Goal: Task Accomplishment & Management: Use online tool/utility

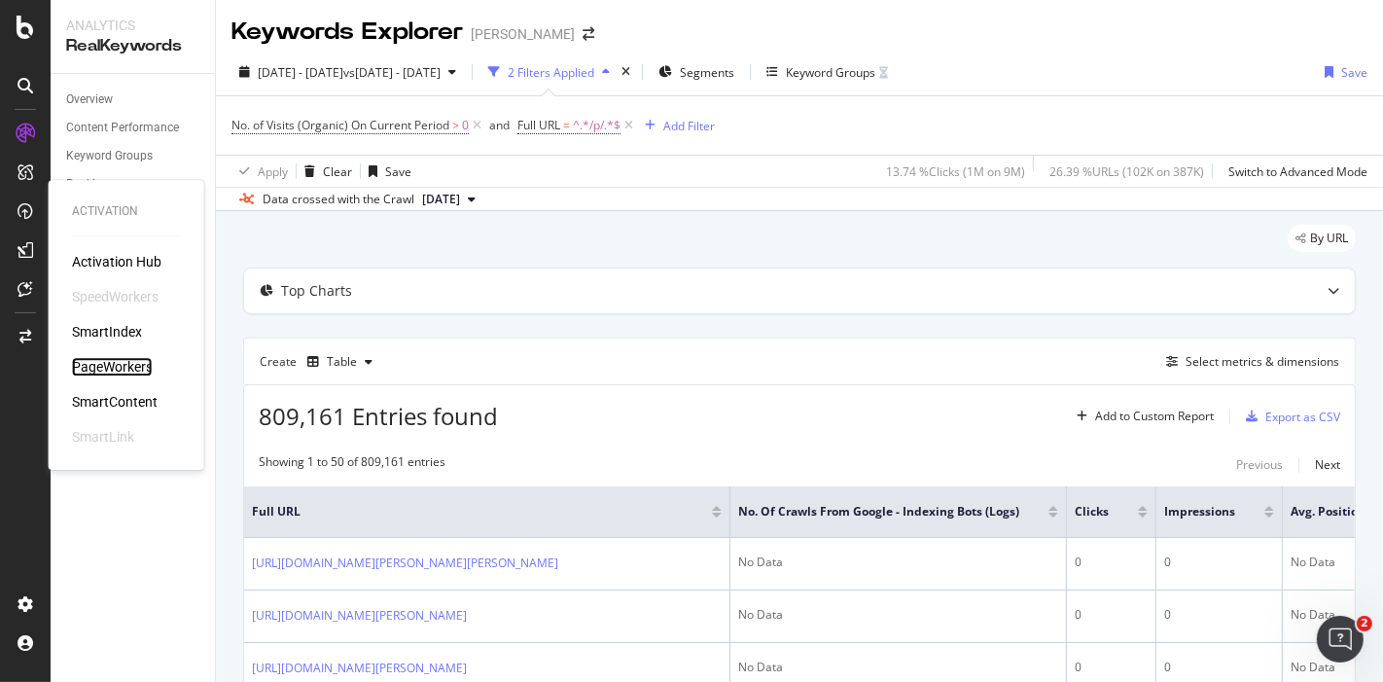
click at [97, 358] on div "PageWorkers" at bounding box center [112, 366] width 81 height 19
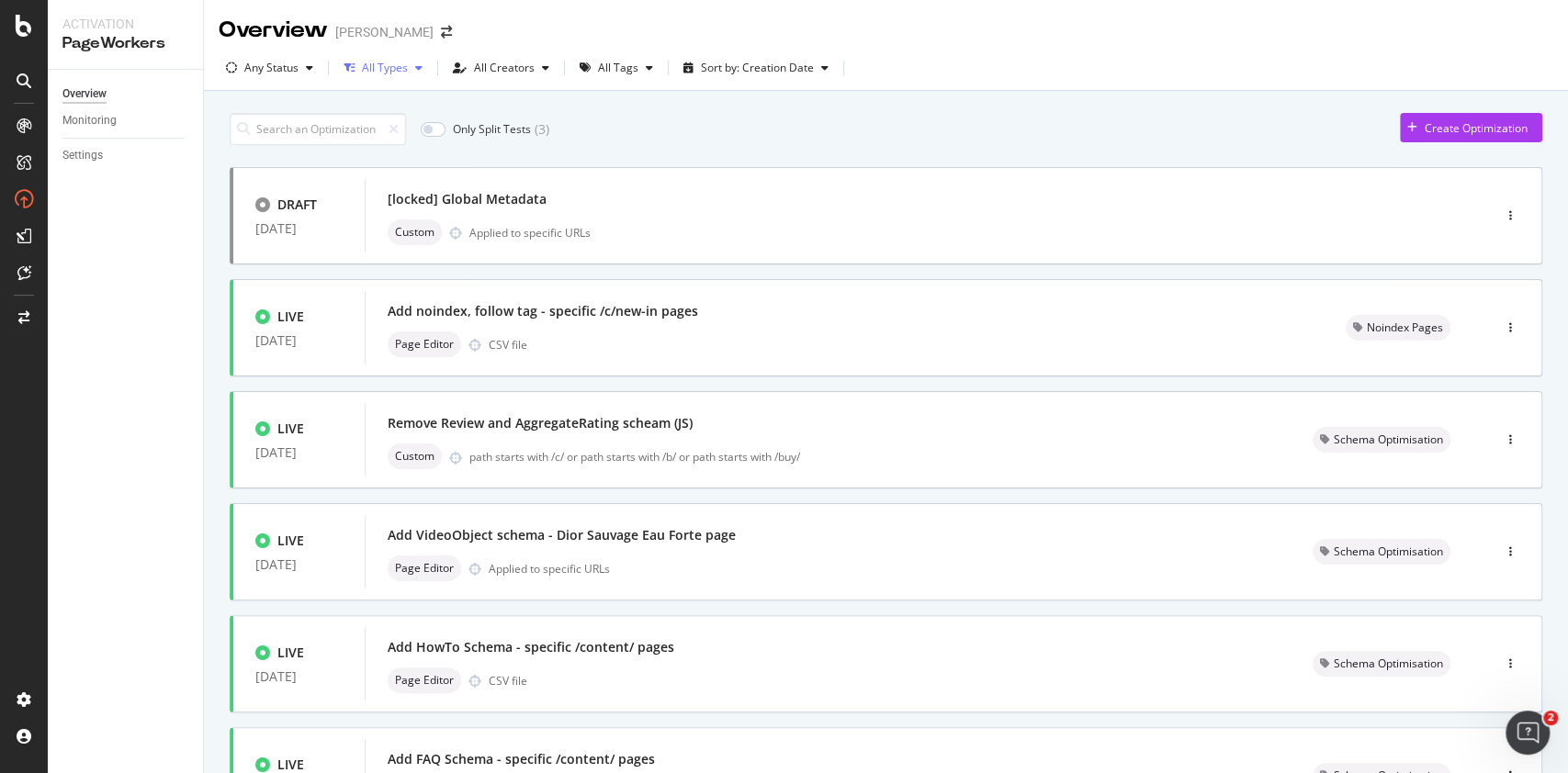
click at [415, 63] on icon "button" at bounding box center [419, 68] width 8 height 11
click at [615, 62] on div "All Tags" at bounding box center [617, 68] width 41 height 11
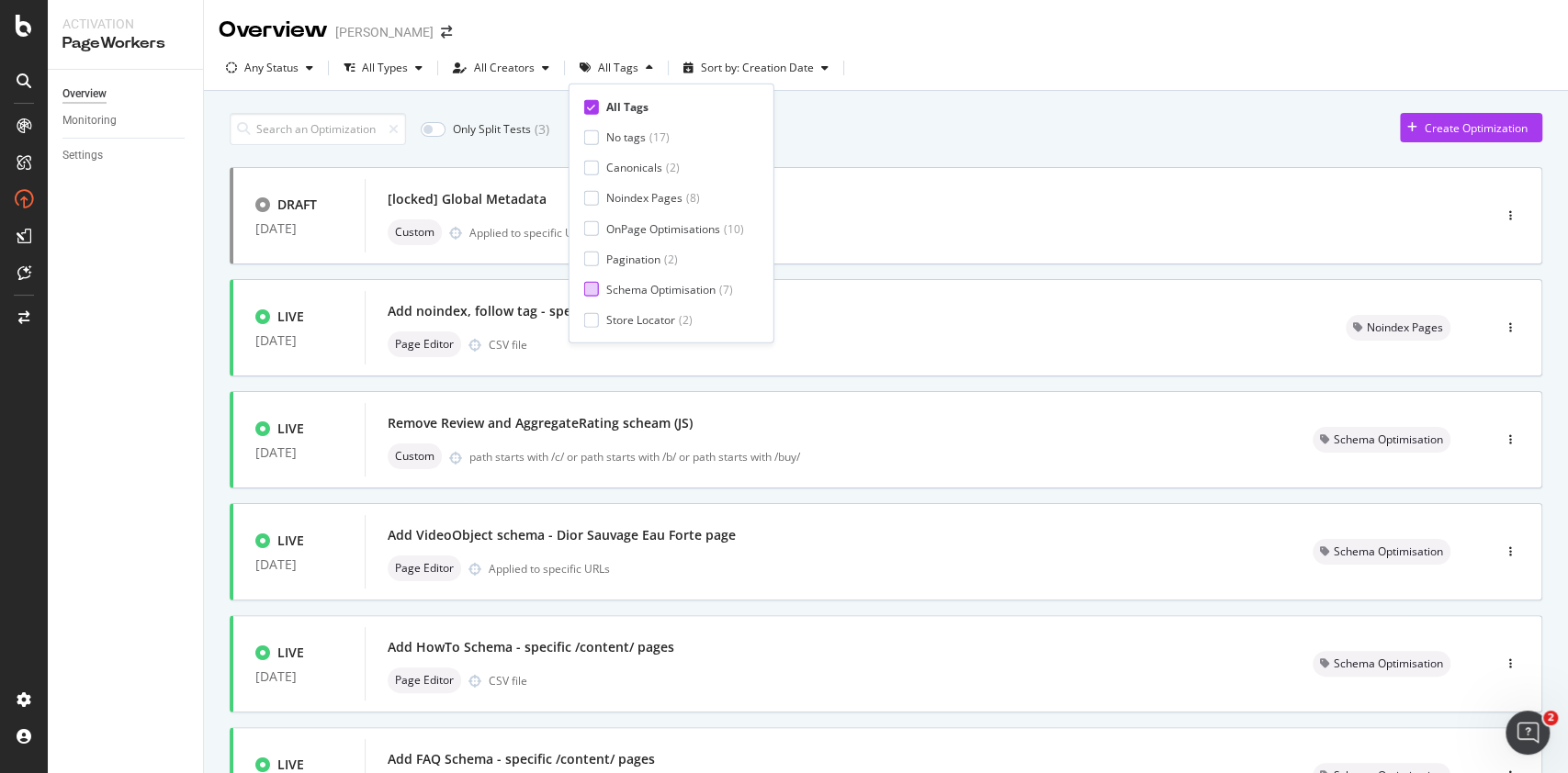
click at [648, 293] on div "Schema Optimisation" at bounding box center [661, 290] width 110 height 16
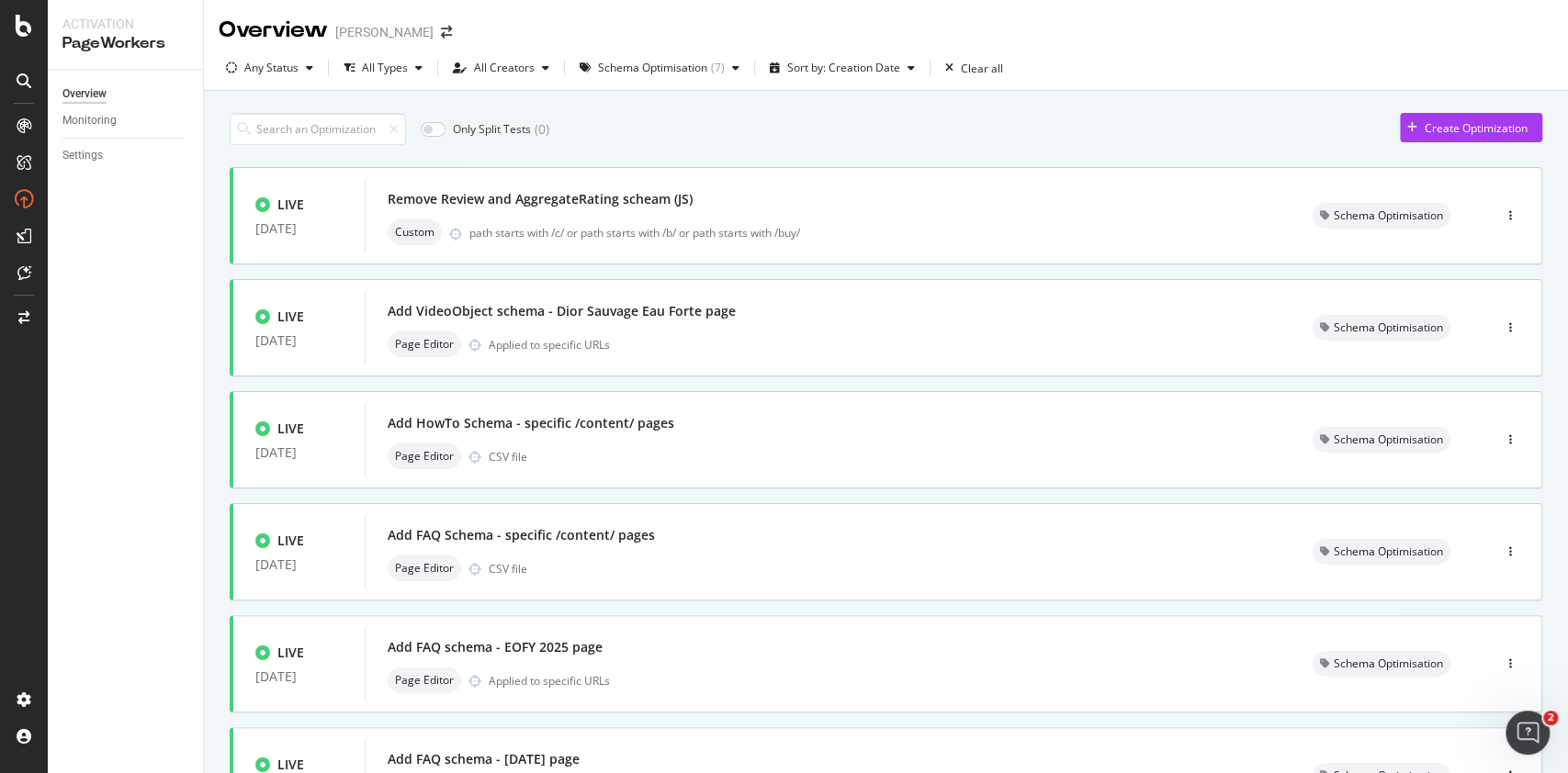
click at [933, 130] on div "Only Split Tests ( 0 ) Create Optimization" at bounding box center [885, 129] width 1312 height 32
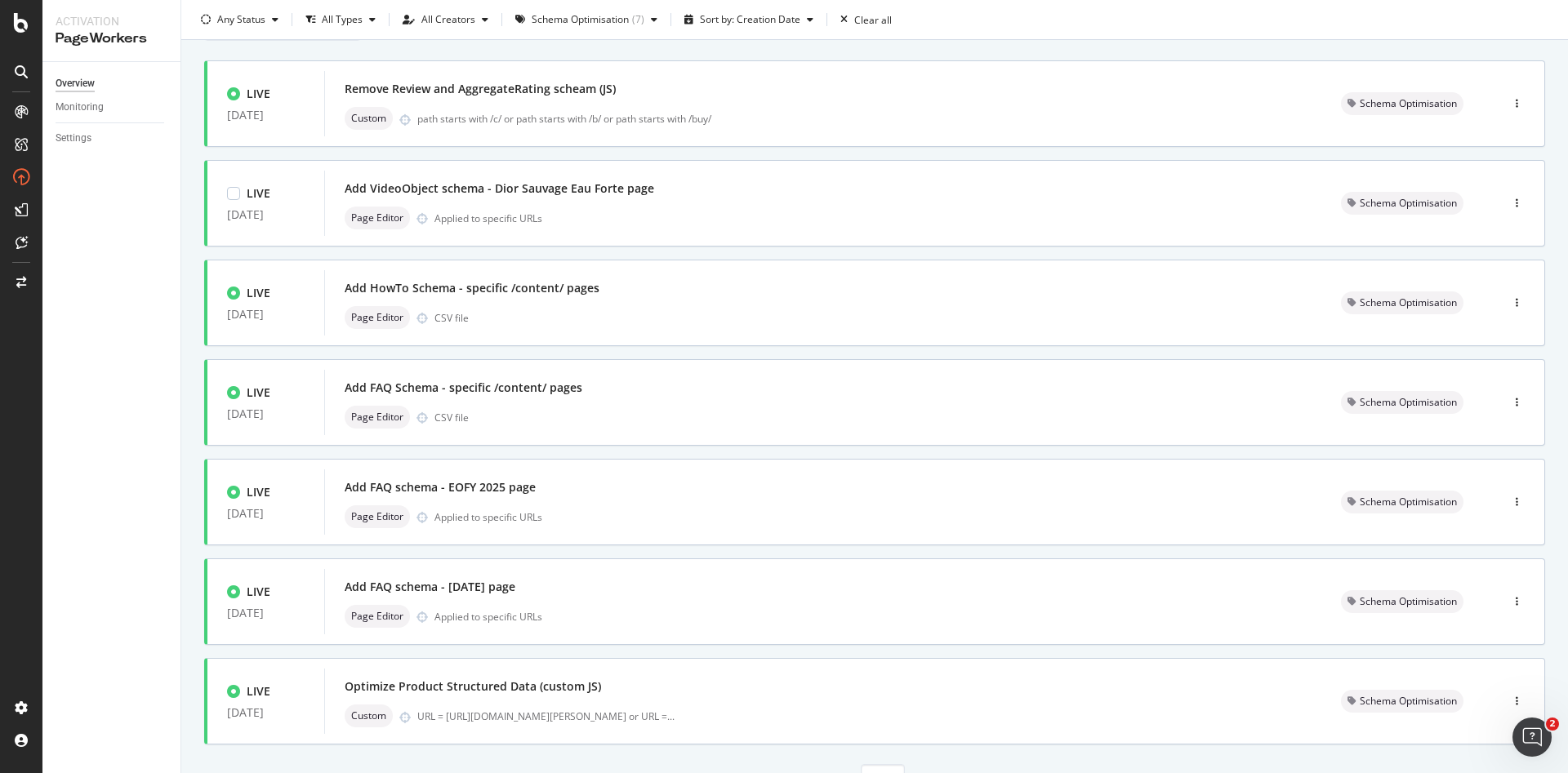
scroll to position [90, 0]
click at [580, 15] on div "Schema Optimisation" at bounding box center [580, 20] width 97 height 10
click at [607, 163] on div "OnPage Optimisations" at bounding box center [589, 162] width 102 height 14
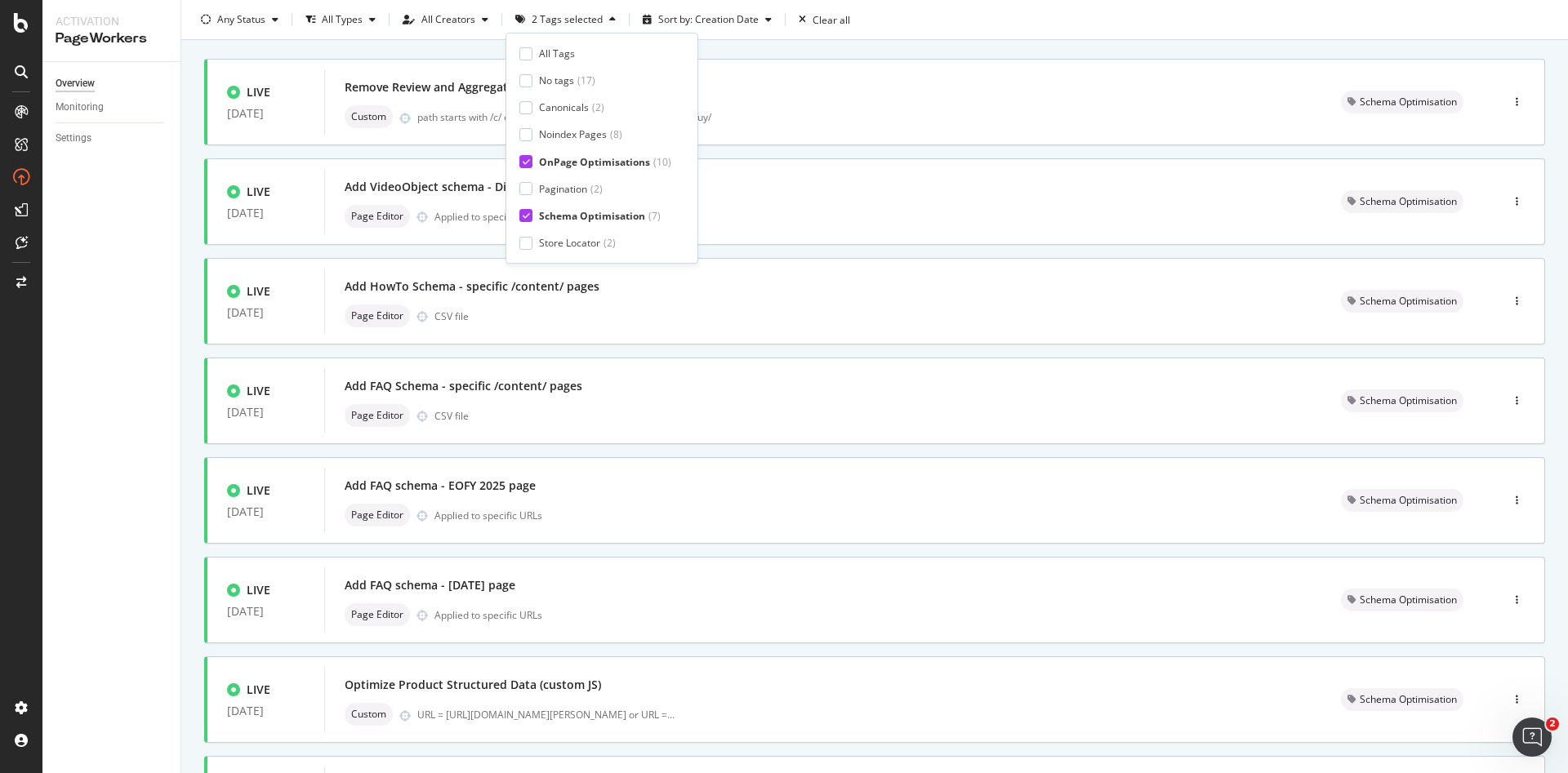
click at [588, 217] on div "Schema Optimisation" at bounding box center [592, 216] width 106 height 14
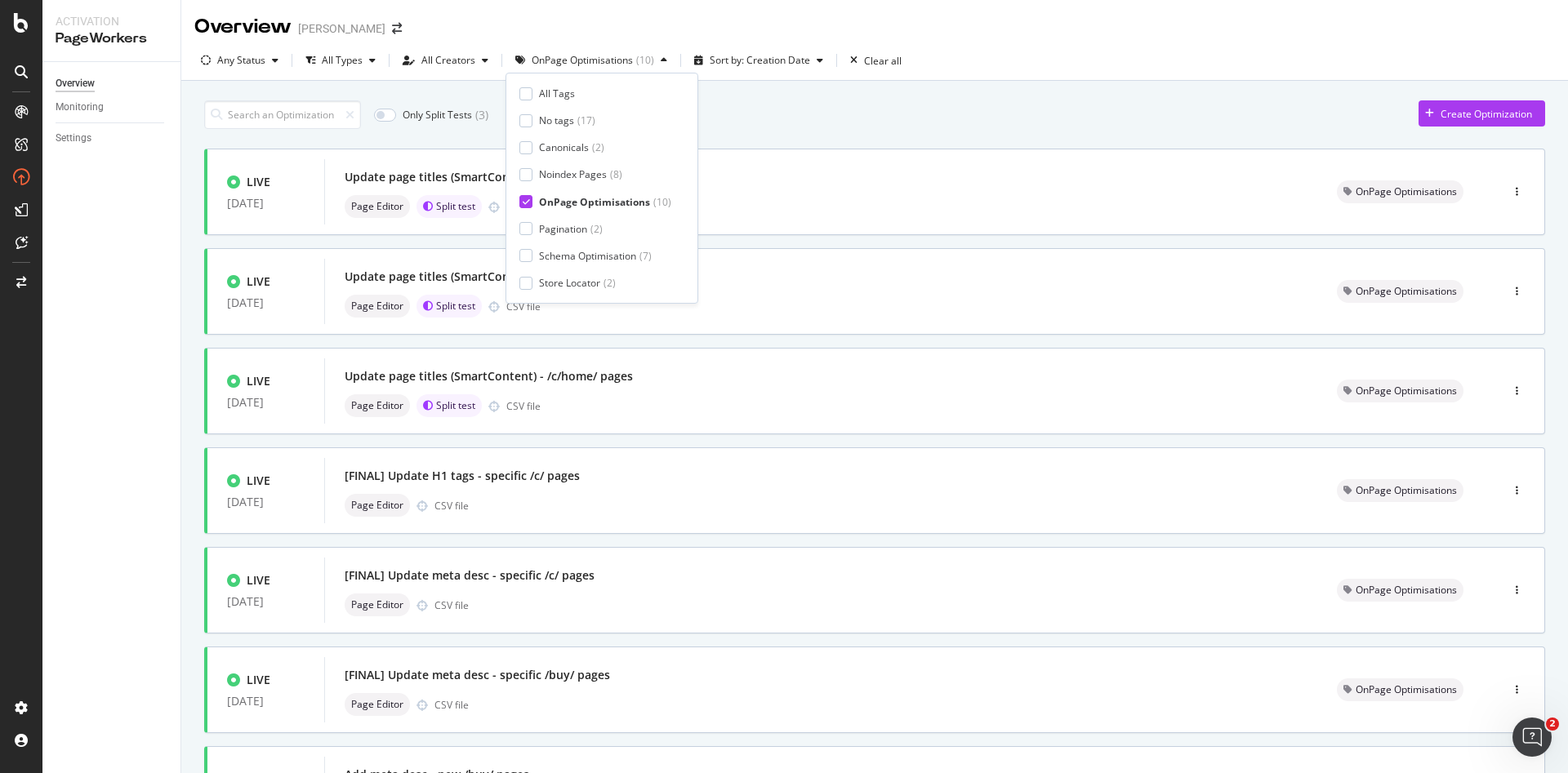
scroll to position [1, 0]
click at [885, 126] on div "Only Split Tests ( 3 ) Create Optimization" at bounding box center [874, 114] width 1341 height 29
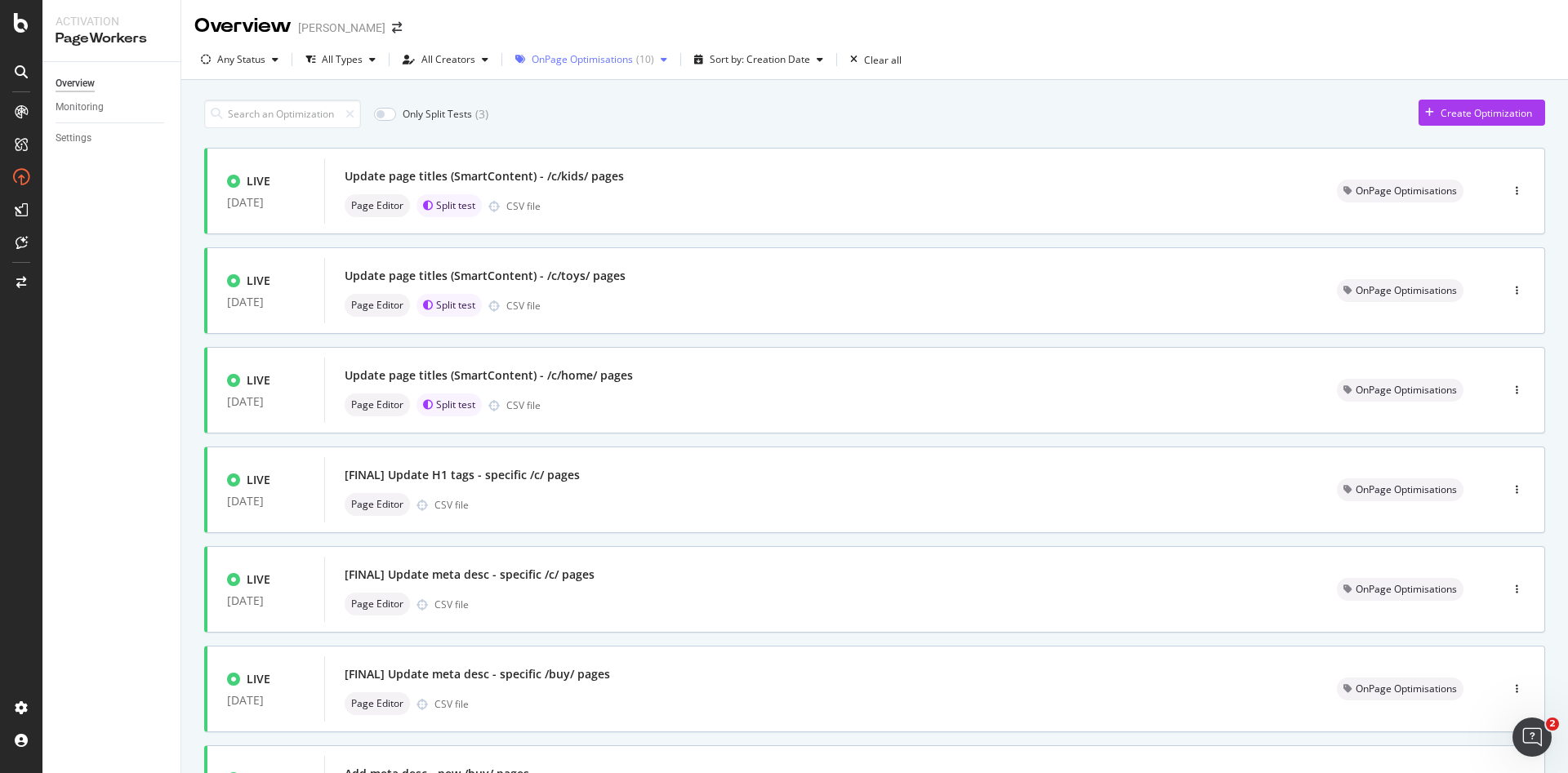
click at [583, 68] on div "OnPage Optimisations ( 10 )" at bounding box center [591, 59] width 165 height 24
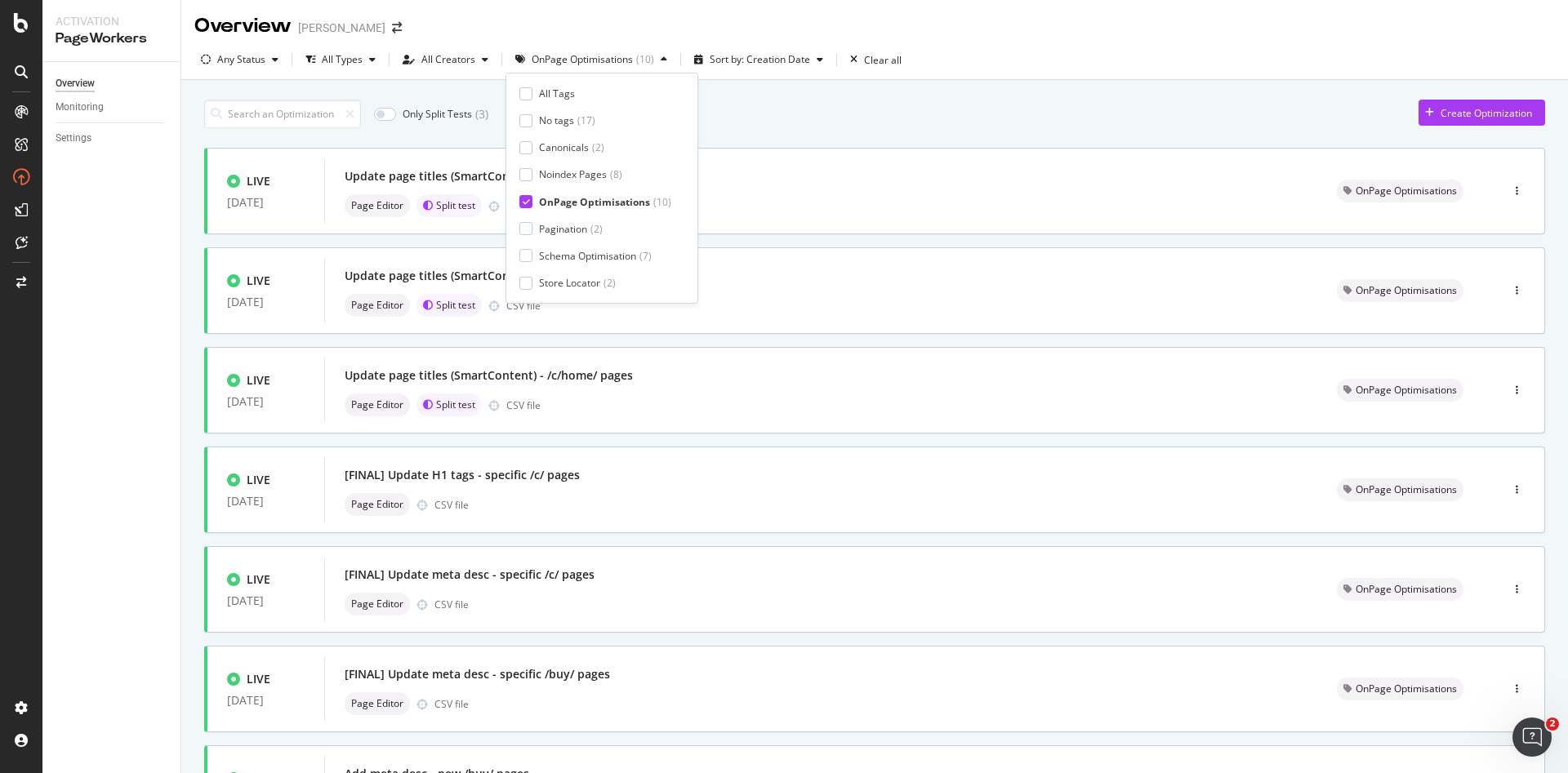
click at [594, 197] on div "OnPage Optimisations" at bounding box center [594, 201] width 111 height 14
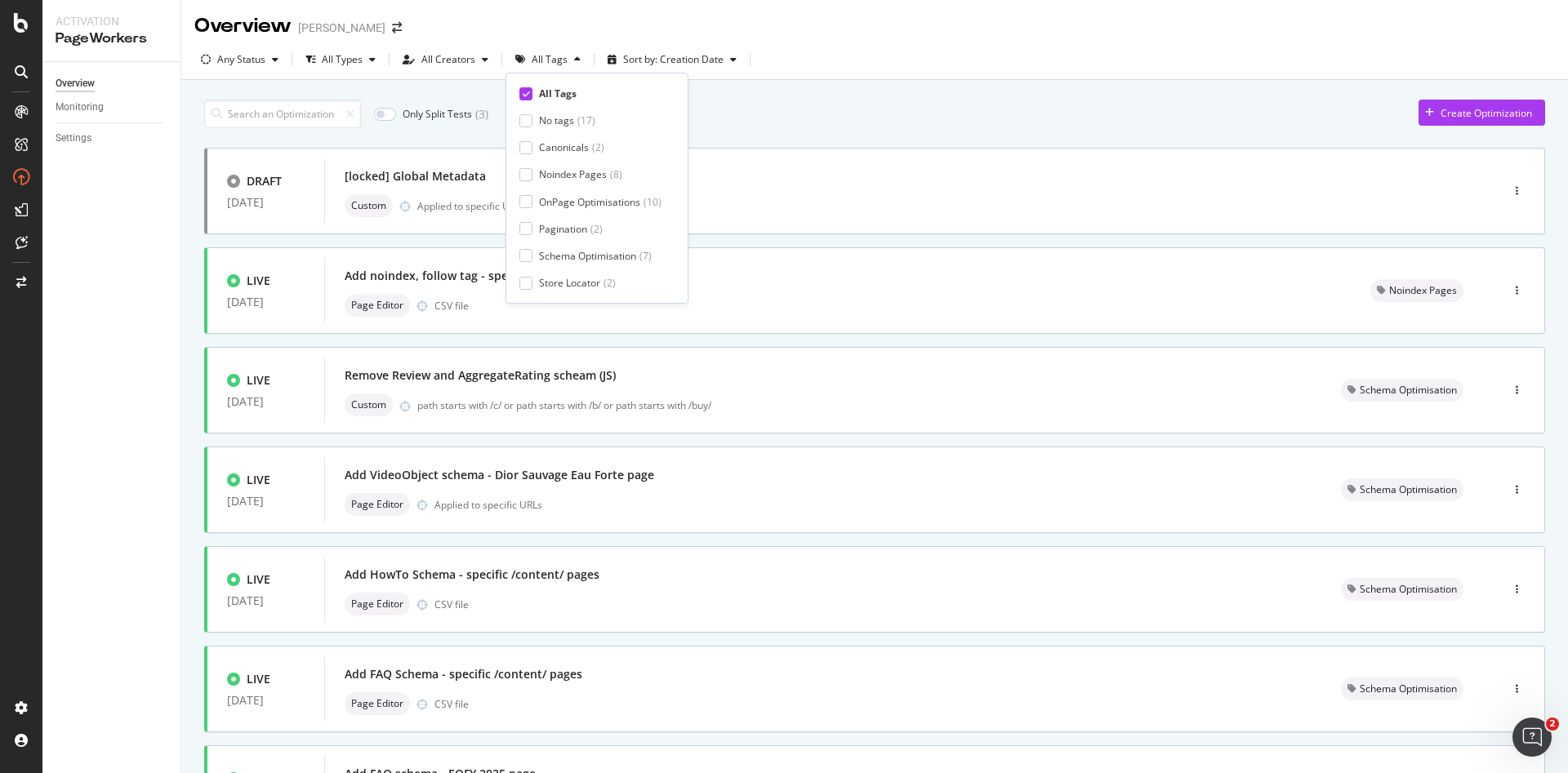
click at [555, 87] on div "All Tags" at bounding box center [557, 93] width 38 height 14
click at [585, 254] on div "Schema Optimisation" at bounding box center [588, 256] width 97 height 14
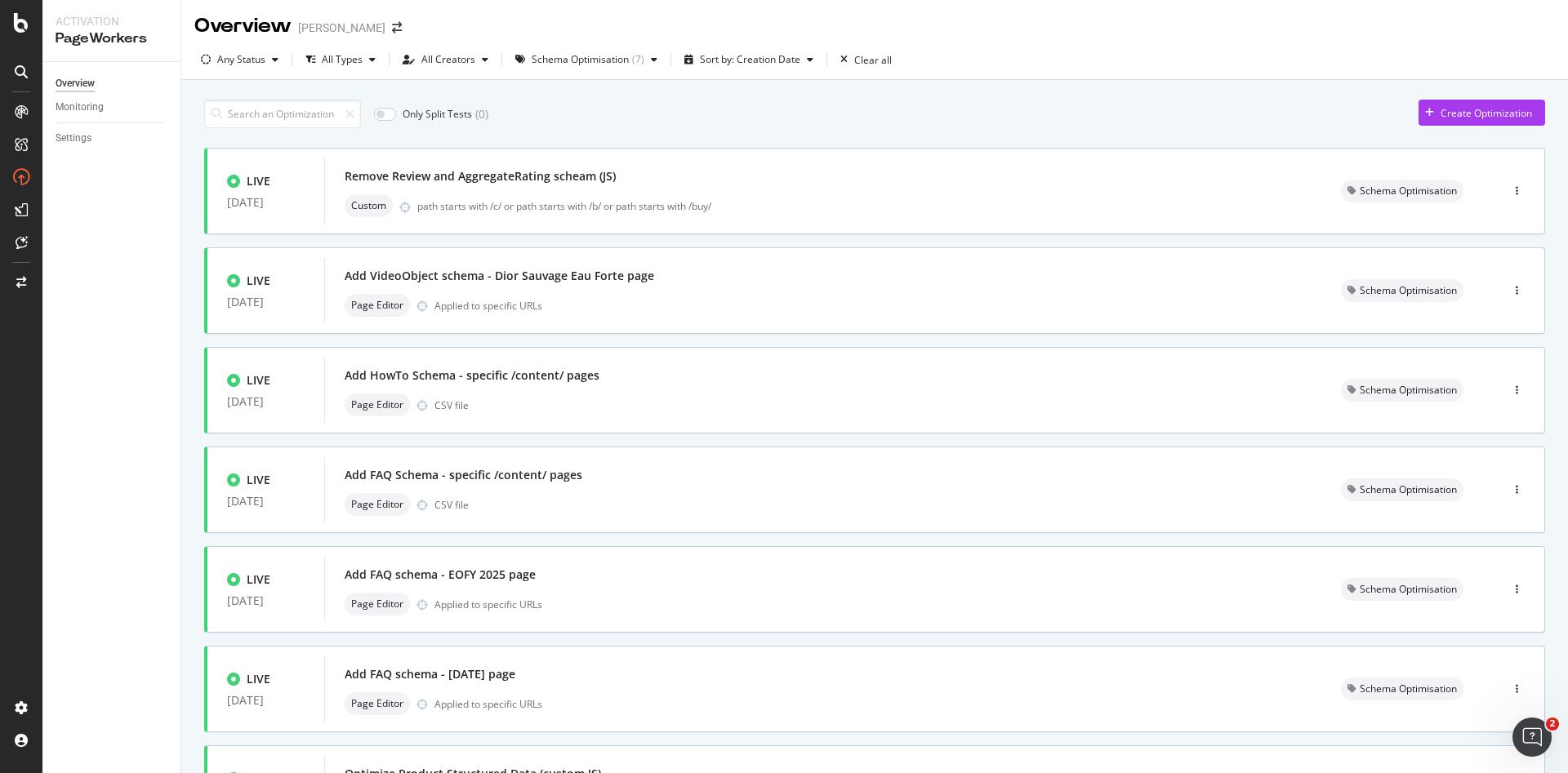
click at [882, 130] on div "Only Split Tests ( 0 ) Create Optimization LIVE [DATE] Remove Review and Aggreg…" at bounding box center [874, 486] width 1341 height 789
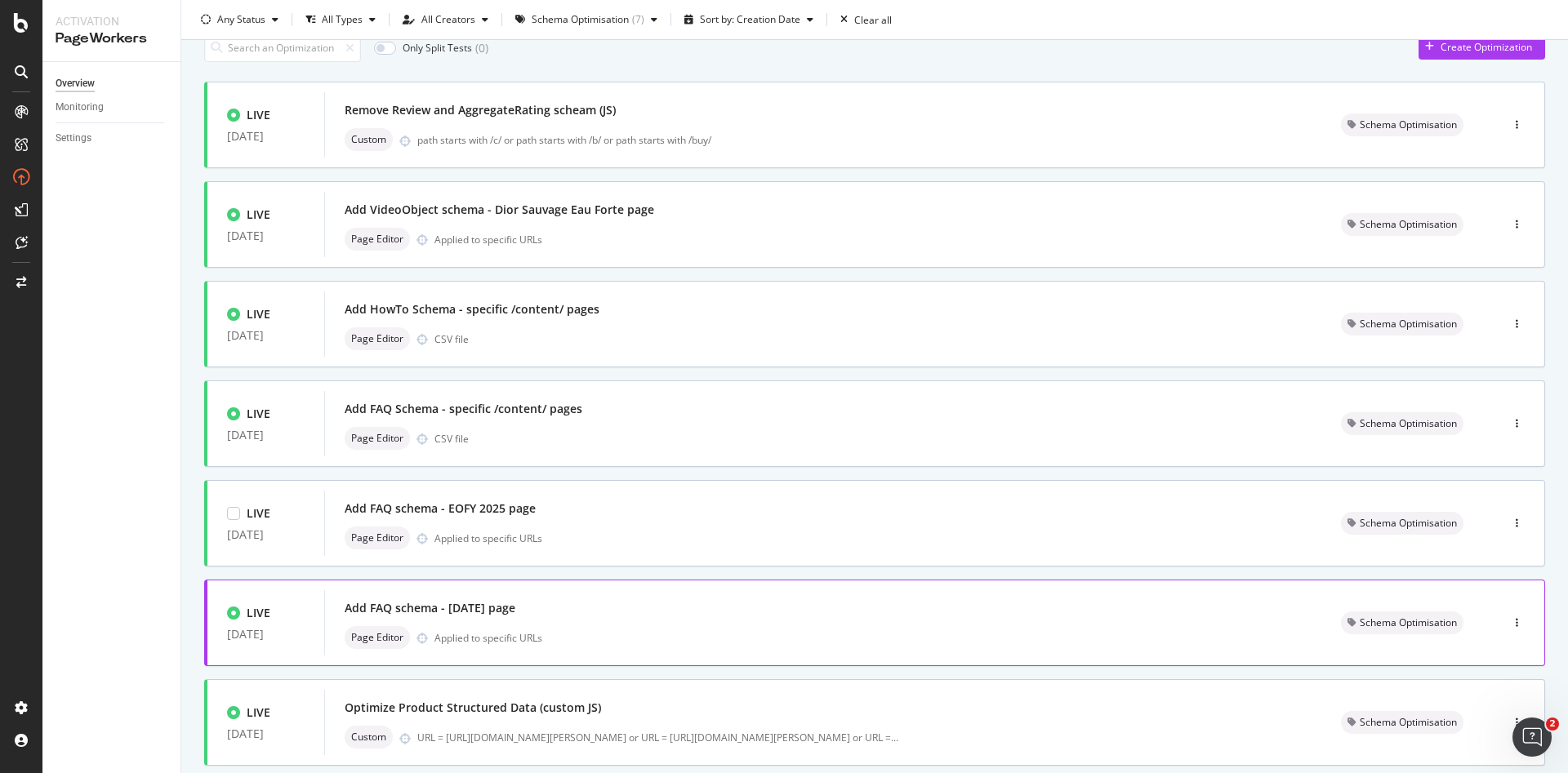
scroll to position [165, 0]
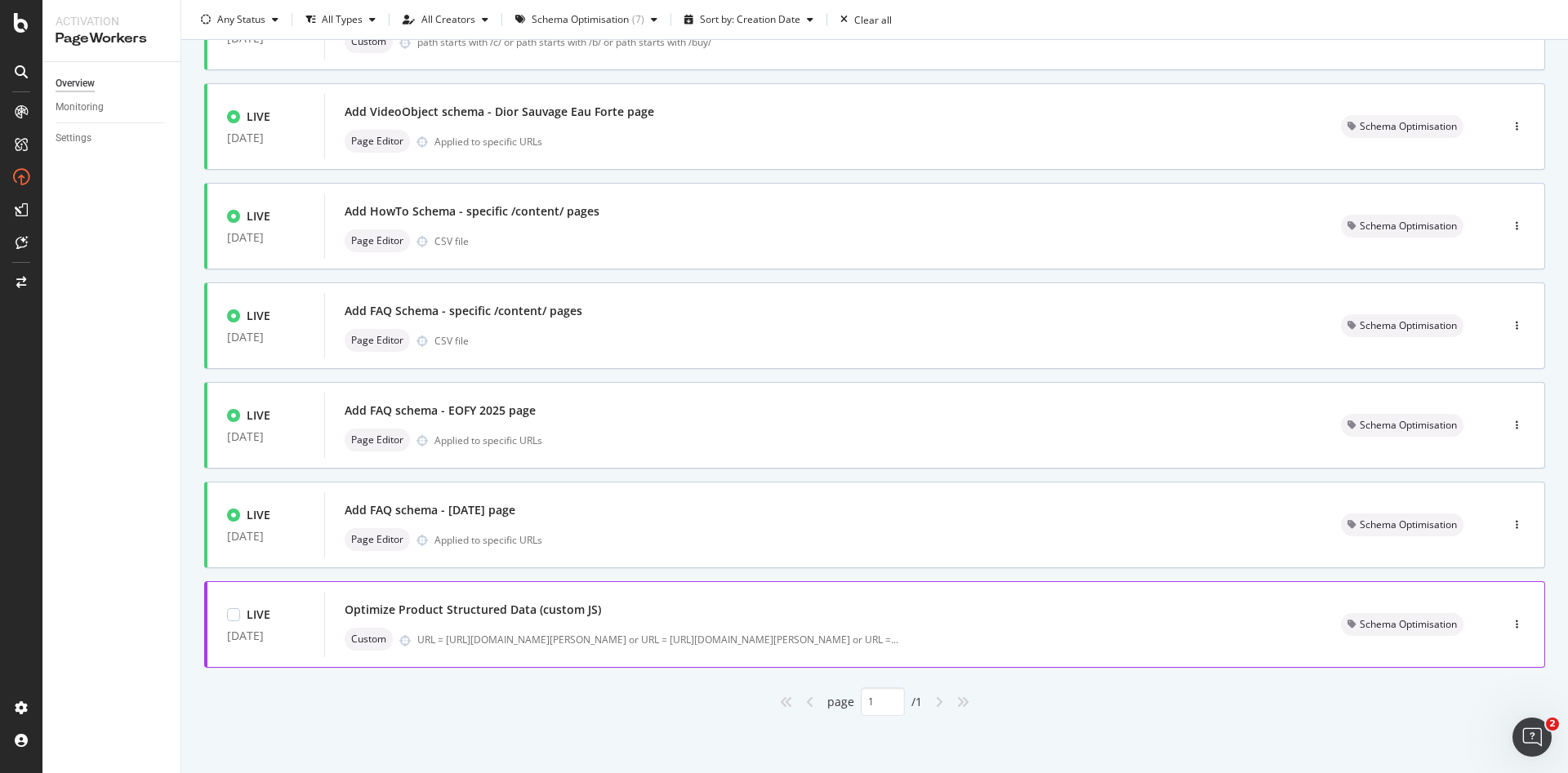
click at [785, 572] on div "Custom URL = [URL][DOMAIN_NAME][PERSON_NAME] or URL = [URL][DOMAIN_NAME][PERSON…" at bounding box center [823, 639] width 957 height 23
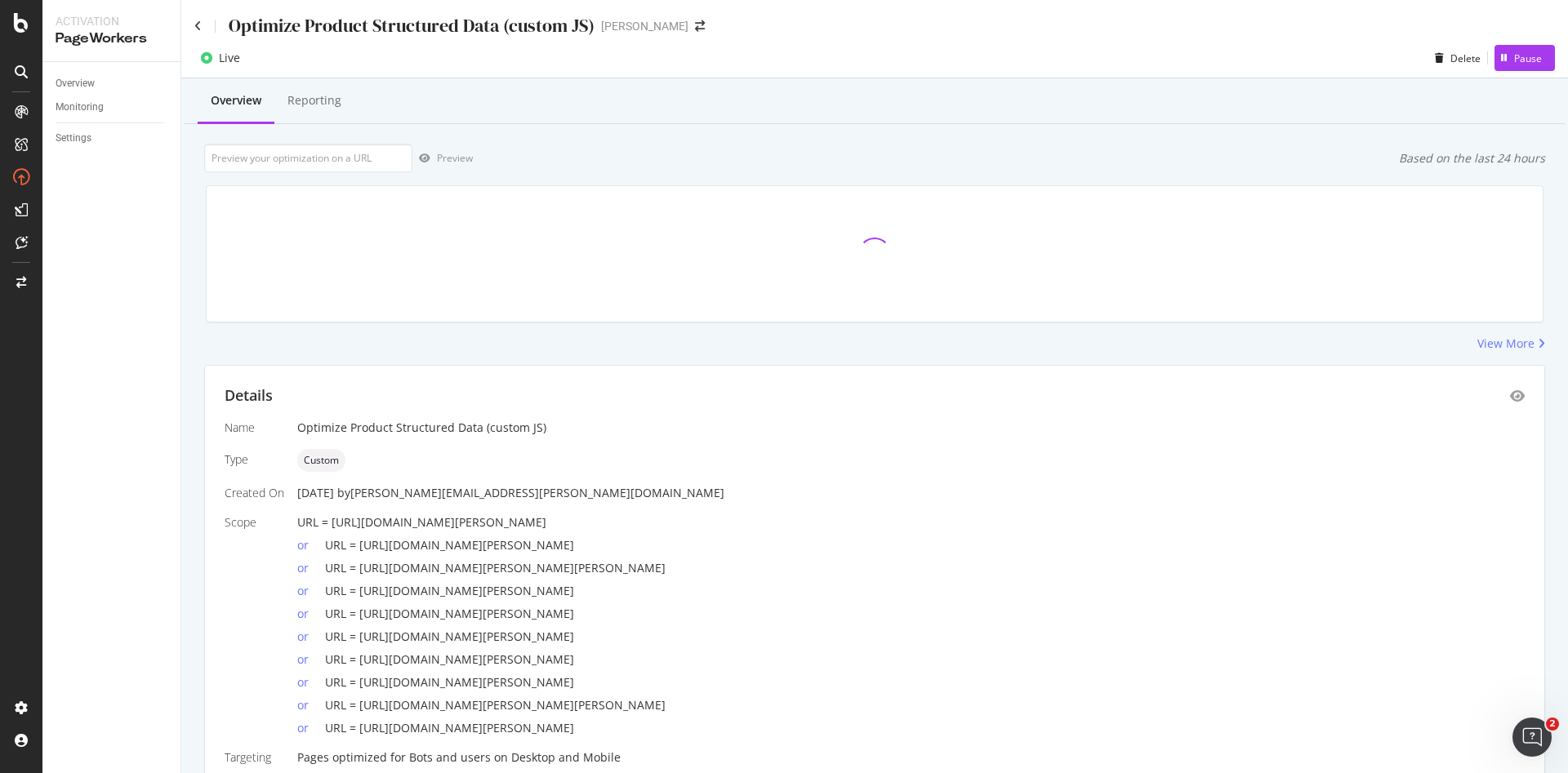
scroll to position [71, 0]
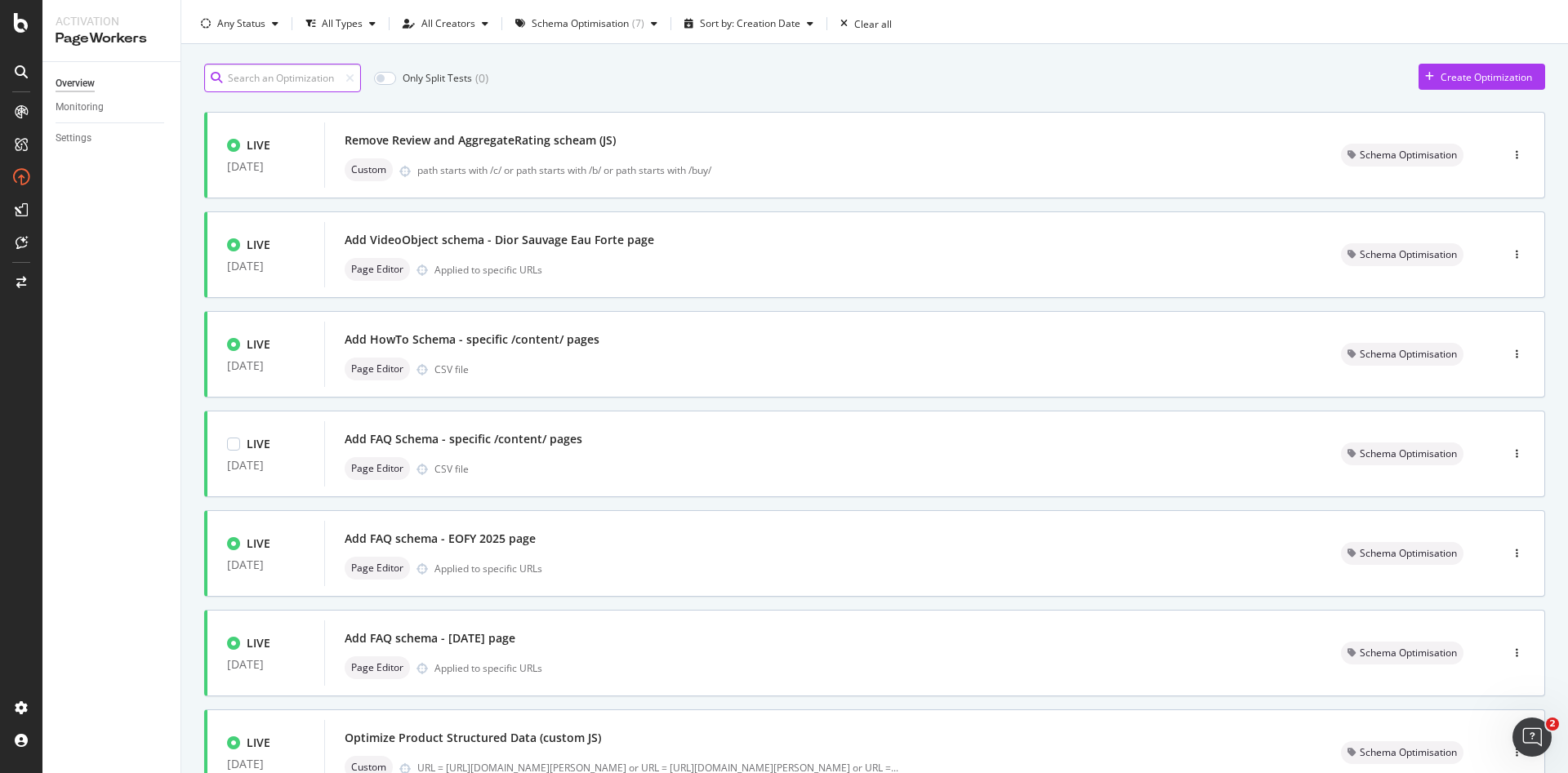
scroll to position [19, 0]
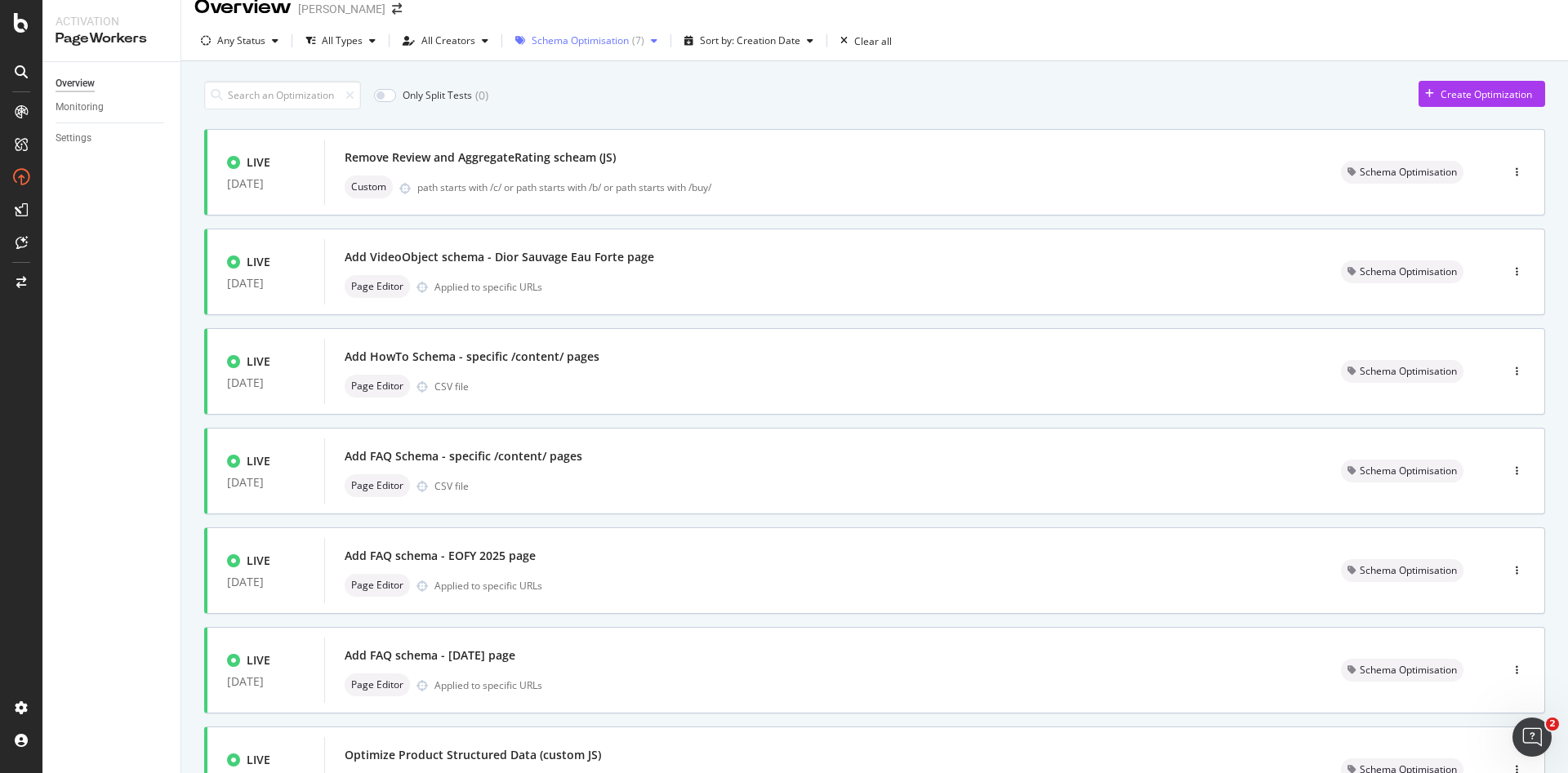
click at [572, 39] on div "Schema Optimisation" at bounding box center [580, 41] width 97 height 10
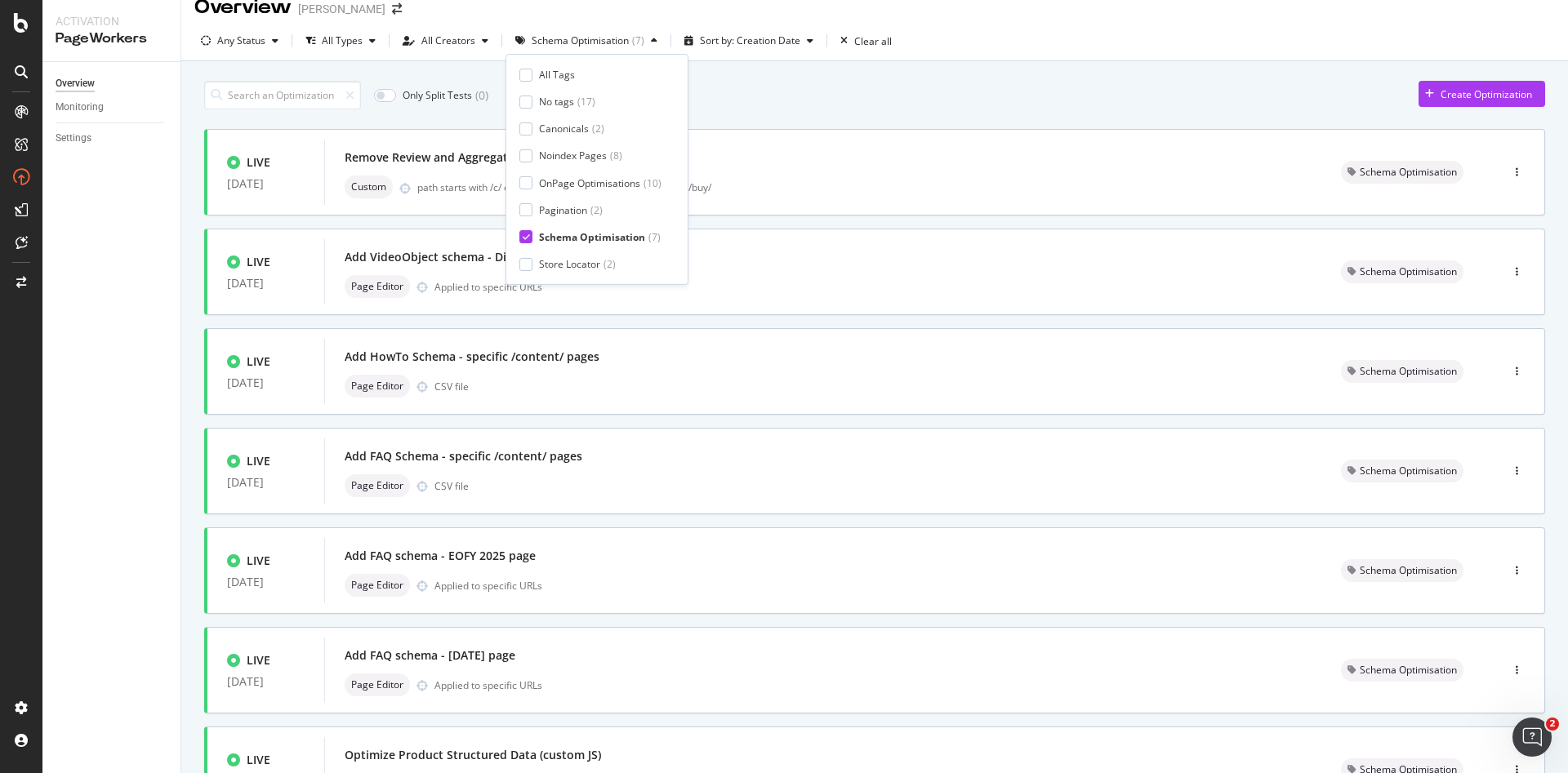
click at [570, 82] on div "All Tags No tags ( 17 ) Canonicals ( 2 ) Noindex Pages ( 8 ) OnPage Optimisatio…" at bounding box center [597, 170] width 155 height 203
click at [570, 75] on div "All Tags" at bounding box center [557, 75] width 36 height 14
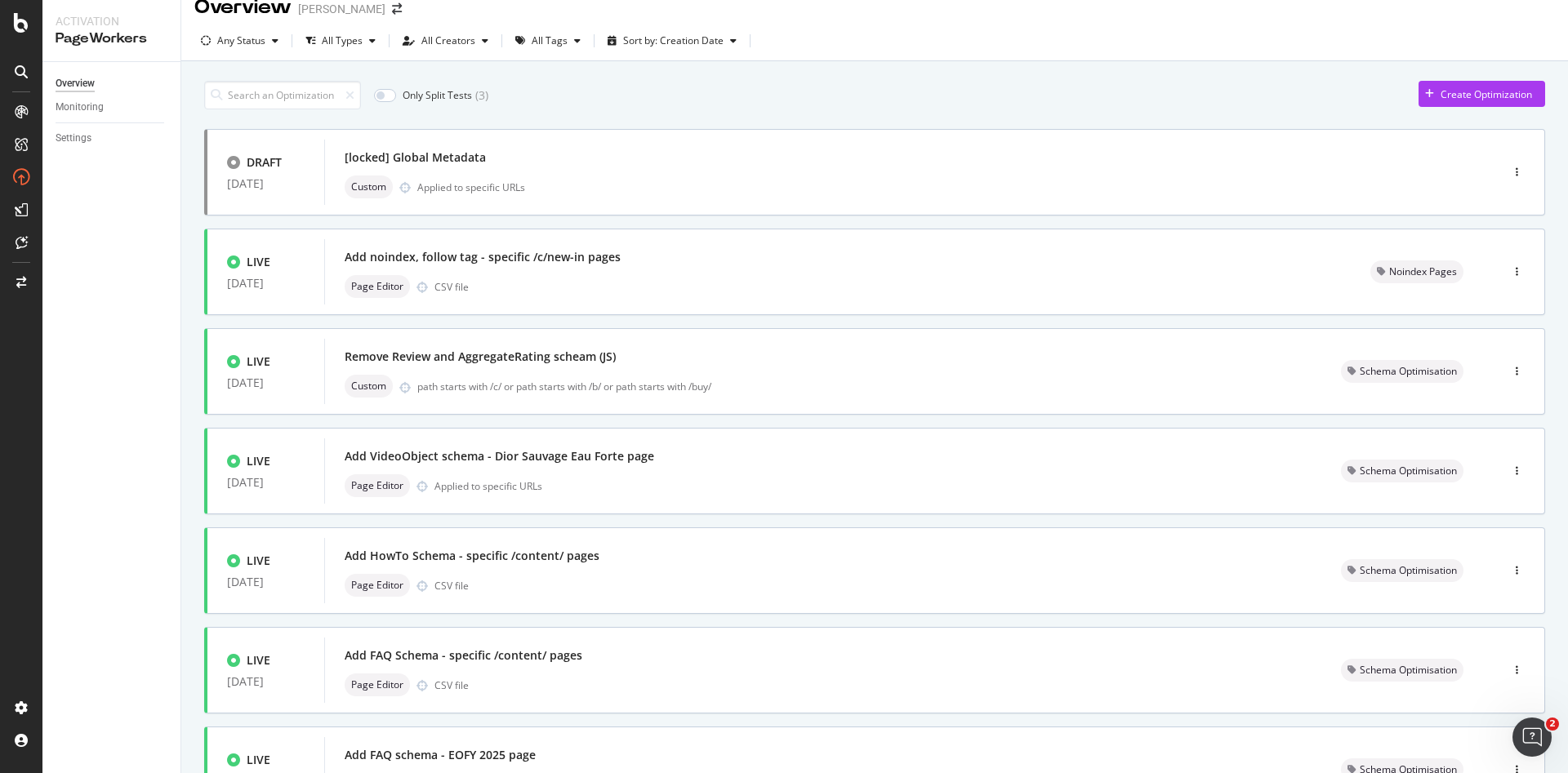
click at [720, 95] on div "Only Split Tests ( 3 ) Create Optimization" at bounding box center [874, 95] width 1341 height 29
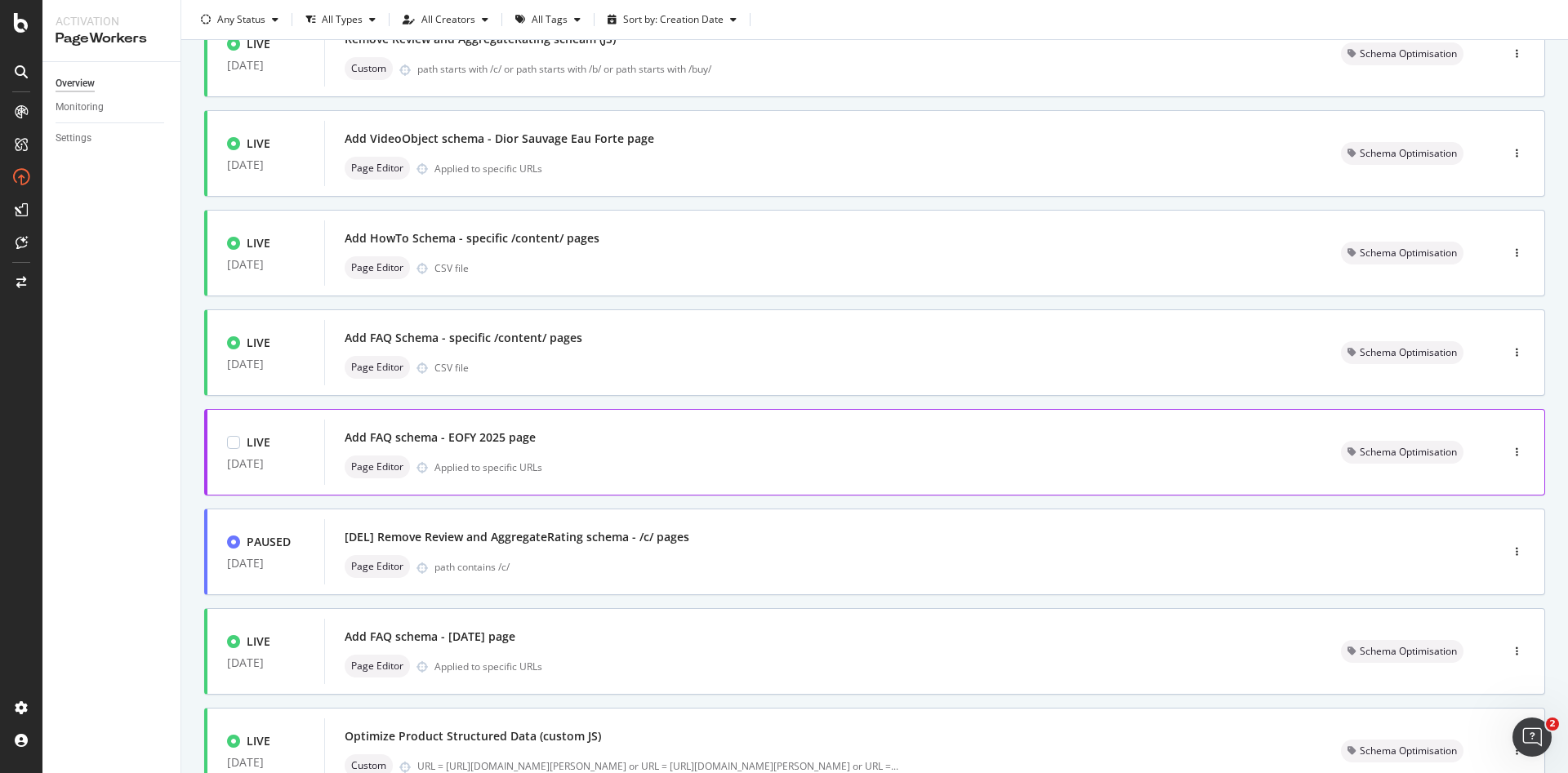
scroll to position [464, 0]
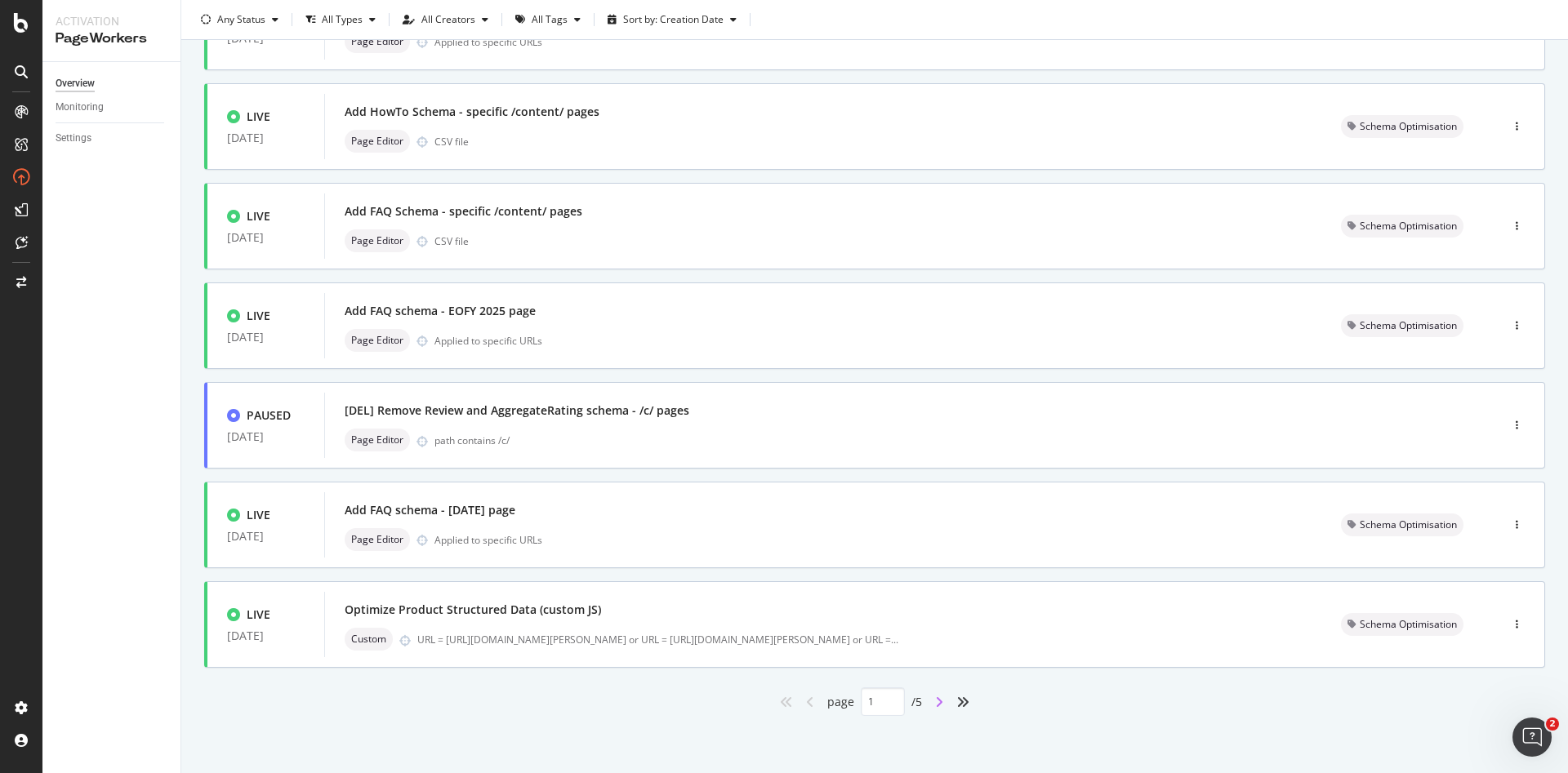
click at [935, 572] on icon "angle-right" at bounding box center [939, 702] width 8 height 13
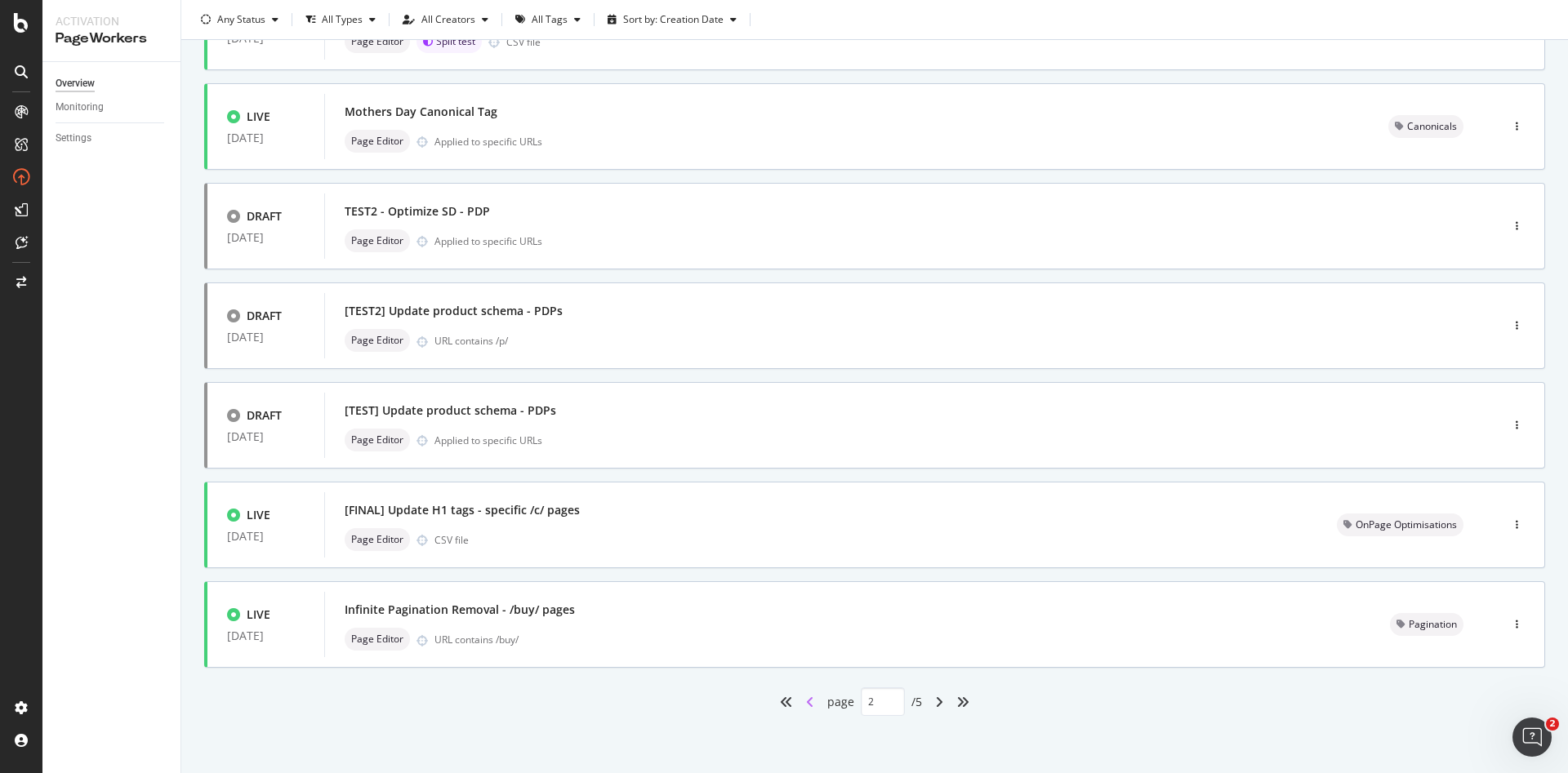
click at [806, 572] on icon "angle-left" at bounding box center [810, 702] width 8 height 13
type input "1"
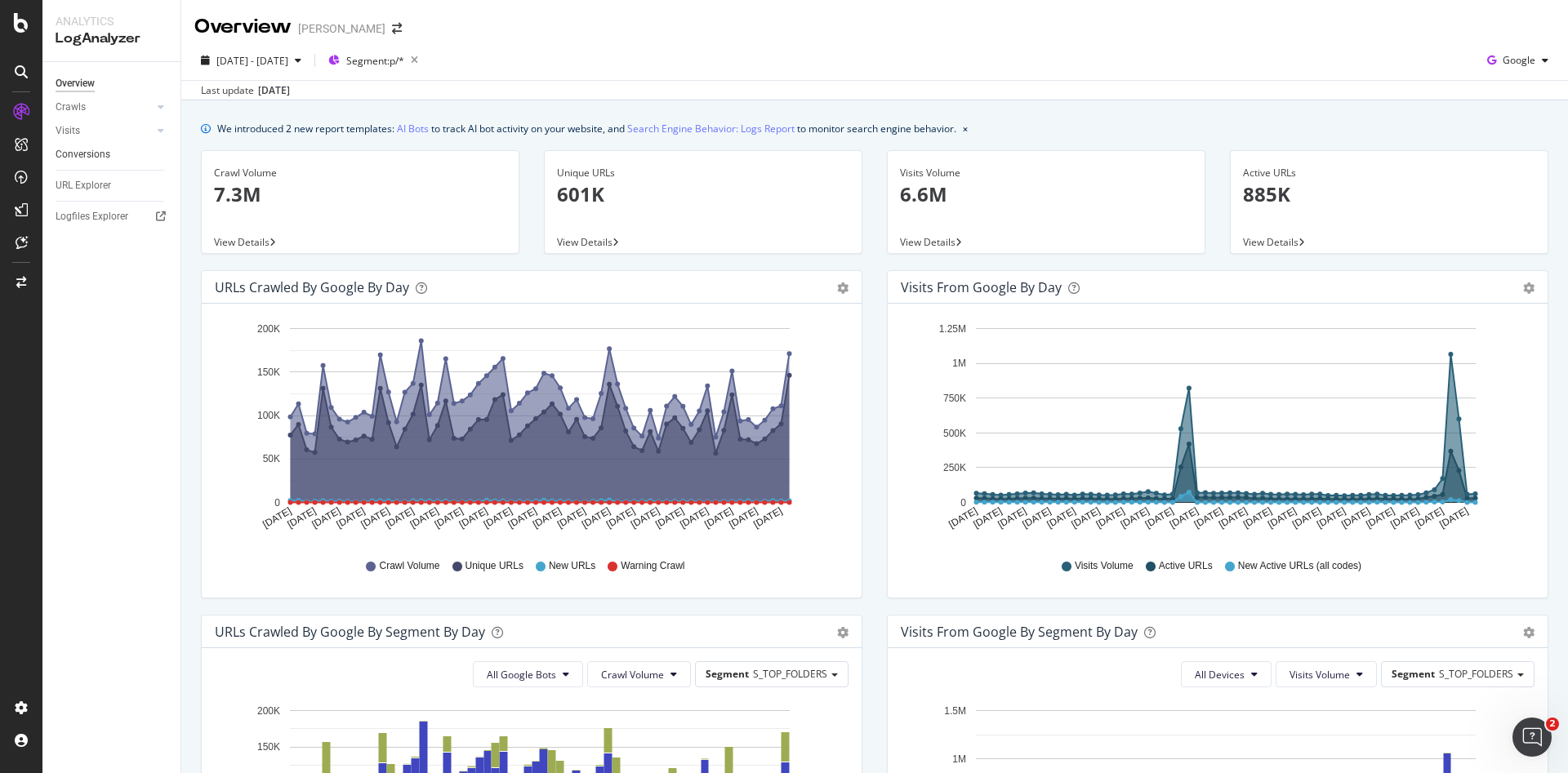
scroll to position [577, 0]
